Goal: Task Accomplishment & Management: Complete application form

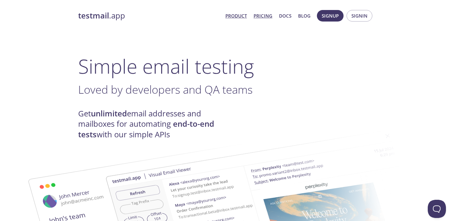
click at [262, 16] on link "Pricing" at bounding box center [263, 16] width 19 height 8
click at [242, 16] on link "Product" at bounding box center [237, 16] width 22 height 8
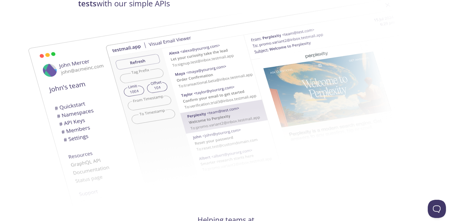
scroll to position [309, 0]
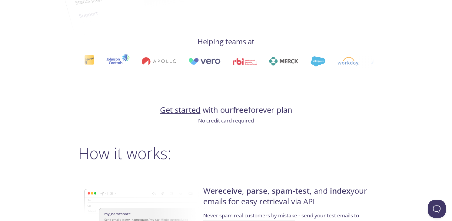
click at [187, 110] on link "Get started" at bounding box center [180, 110] width 41 height 11
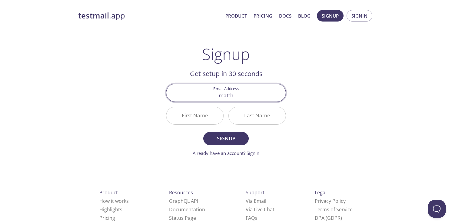
type input "[PERSON_NAME][EMAIL_ADDRESS][PERSON_NAME][DOMAIN_NAME]"
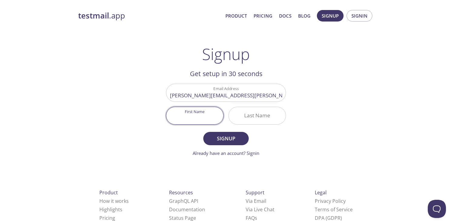
click at [203, 116] on input "First Name" at bounding box center [194, 115] width 57 height 17
type input "[PERSON_NAME]"
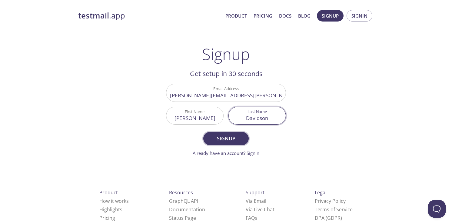
type input "Davidson"
click at [224, 140] on span "Signup" at bounding box center [226, 138] width 32 height 8
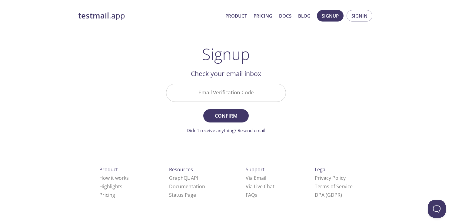
click at [233, 93] on input "Email Verification Code" at bounding box center [225, 92] width 119 height 17
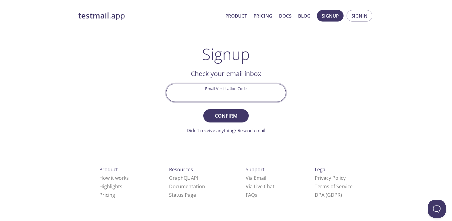
paste input "LHCWTDF"
type input "LHCWTDF"
click at [232, 117] on span "Confirm" at bounding box center [226, 116] width 32 height 8
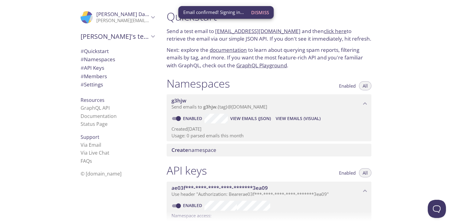
click at [259, 11] on span "Dismiss" at bounding box center [260, 12] width 18 height 8
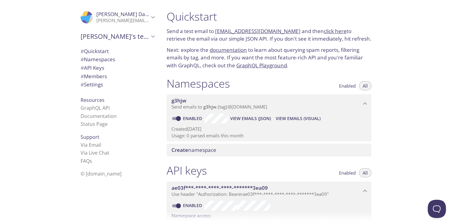
drag, startPoint x: 291, startPoint y: 31, endPoint x: 216, endPoint y: 29, distance: 74.6
click at [216, 29] on p "Send a test email to [EMAIL_ADDRESS][DOMAIN_NAME] and then click here to retrie…" at bounding box center [269, 34] width 205 height 15
copy link "[EMAIL_ADDRESS][DOMAIN_NAME]"
click at [330, 30] on link "click here" at bounding box center [335, 31] width 23 height 7
click at [202, 64] on p "Next: explore the documentation to learn about querying spam reports, filtering…" at bounding box center [269, 57] width 205 height 23
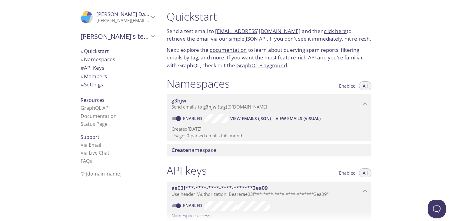
click at [130, 36] on span "[PERSON_NAME]'s team" at bounding box center [115, 36] width 68 height 8
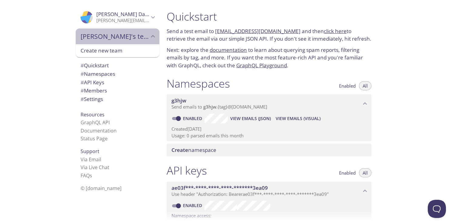
click at [130, 36] on span "[PERSON_NAME]'s team" at bounding box center [115, 36] width 68 height 8
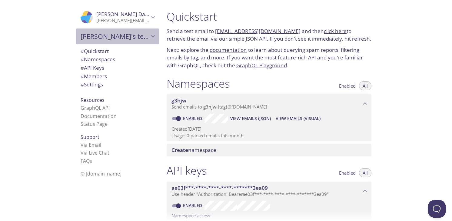
click at [130, 36] on span "[PERSON_NAME]'s team" at bounding box center [115, 36] width 68 height 8
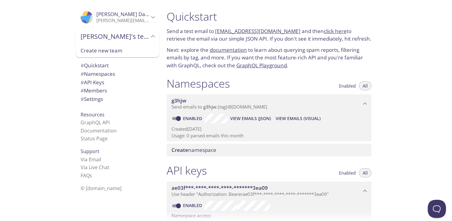
click at [179, 31] on p "Send a test email to [EMAIL_ADDRESS][DOMAIN_NAME] and then click here to retrie…" at bounding box center [269, 34] width 205 height 15
